Goal: Use online tool/utility: Use online tool/utility

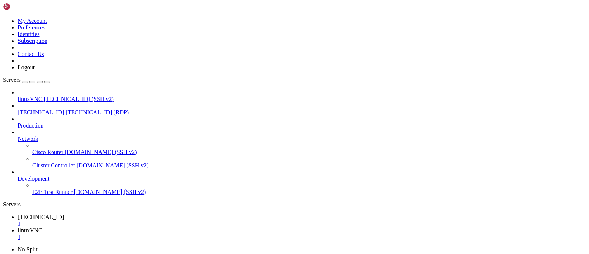
drag, startPoint x: 377, startPoint y: 363, endPoint x: 418, endPoint y: 358, distance: 41.2
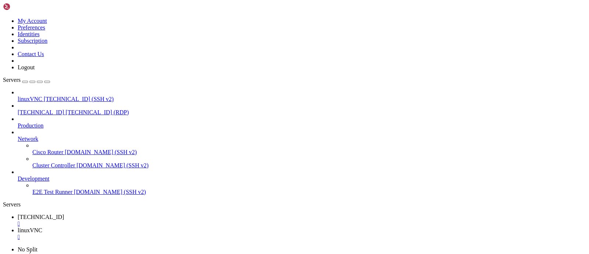
drag, startPoint x: 180, startPoint y: 502, endPoint x: 172, endPoint y: 489, distance: 15.2
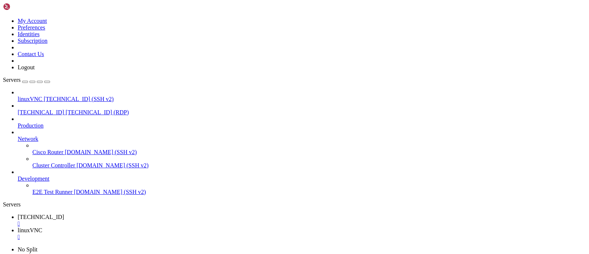
drag, startPoint x: 382, startPoint y: 364, endPoint x: 398, endPoint y: 363, distance: 15.5
